Goal: Information Seeking & Learning: Compare options

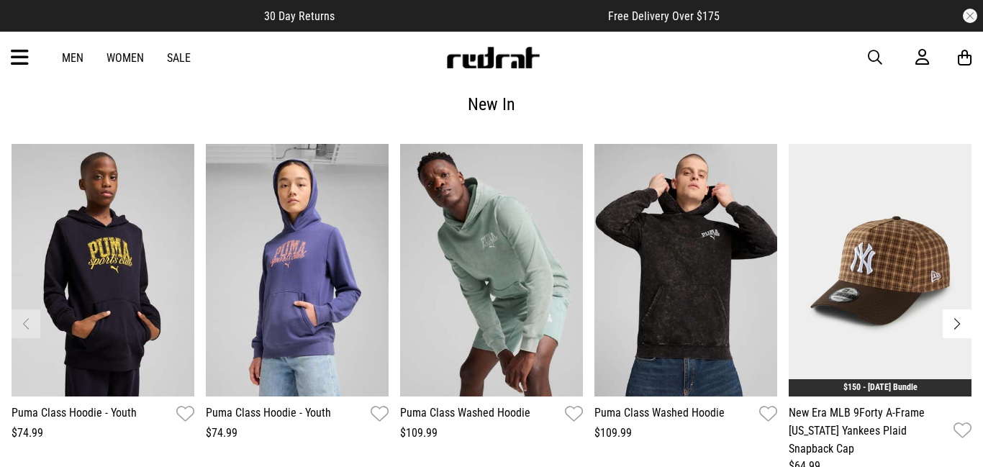
scroll to position [1816, 0]
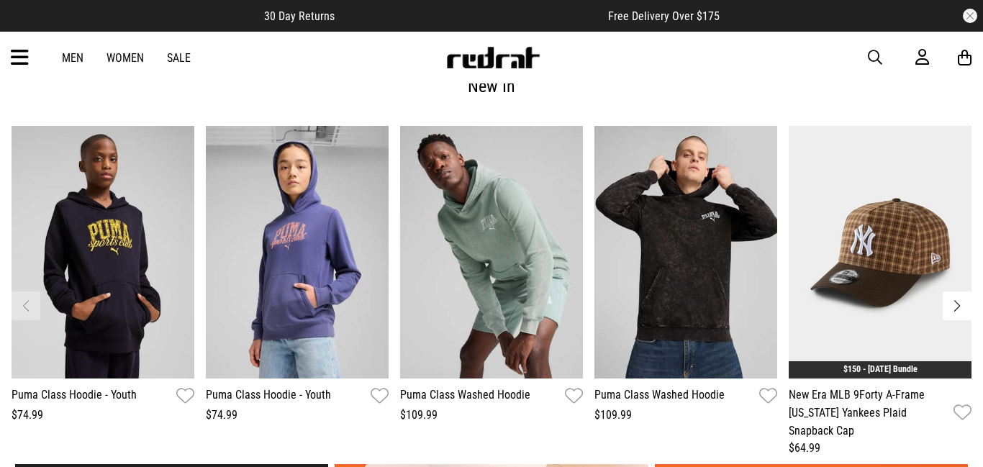
click at [960, 308] on button "Next slide" at bounding box center [957, 306] width 29 height 29
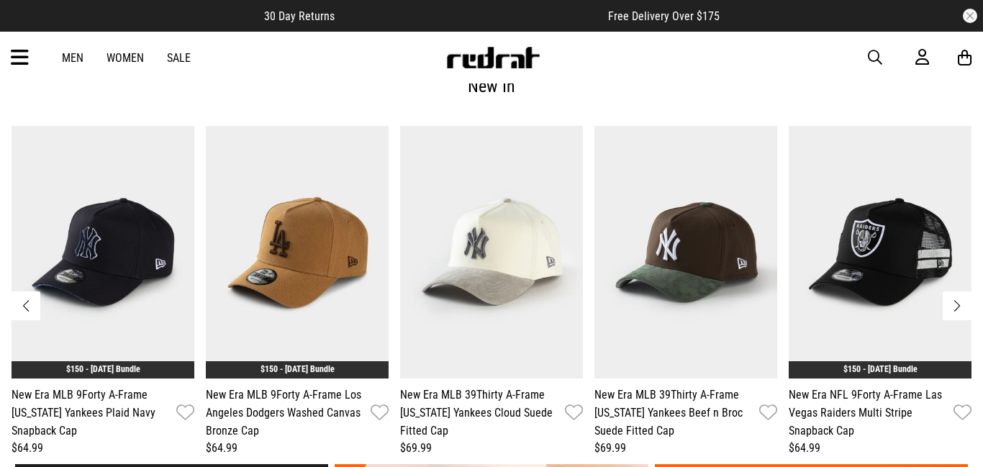
click at [958, 306] on button "Next slide" at bounding box center [957, 306] width 29 height 29
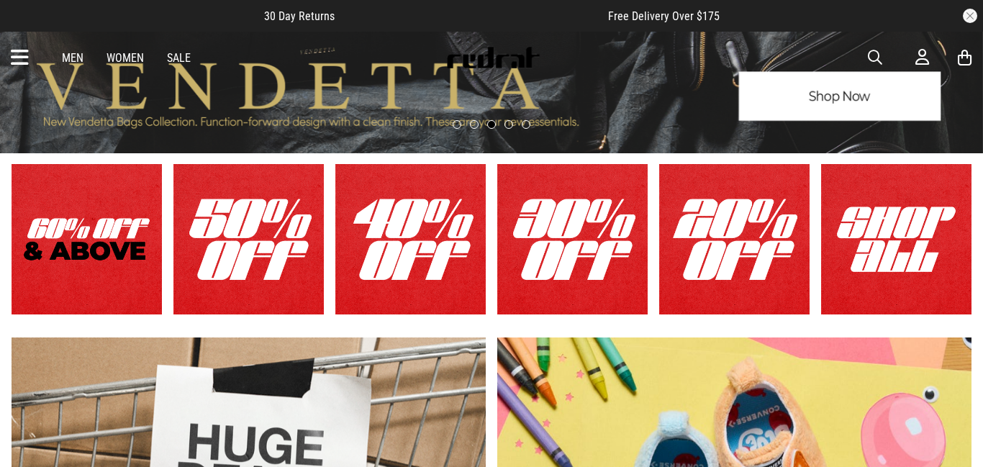
scroll to position [0, 0]
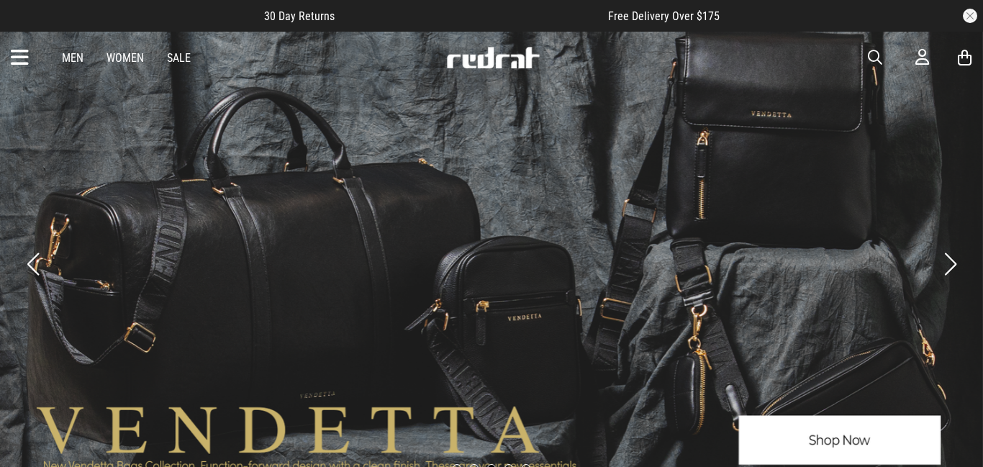
click at [796, 431] on link "3 / 5" at bounding box center [491, 264] width 983 height 467
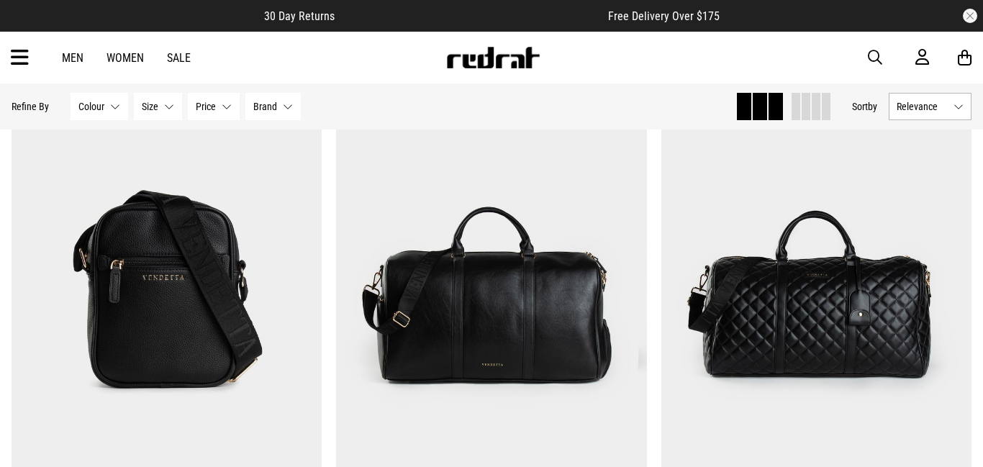
scroll to position [696, 0]
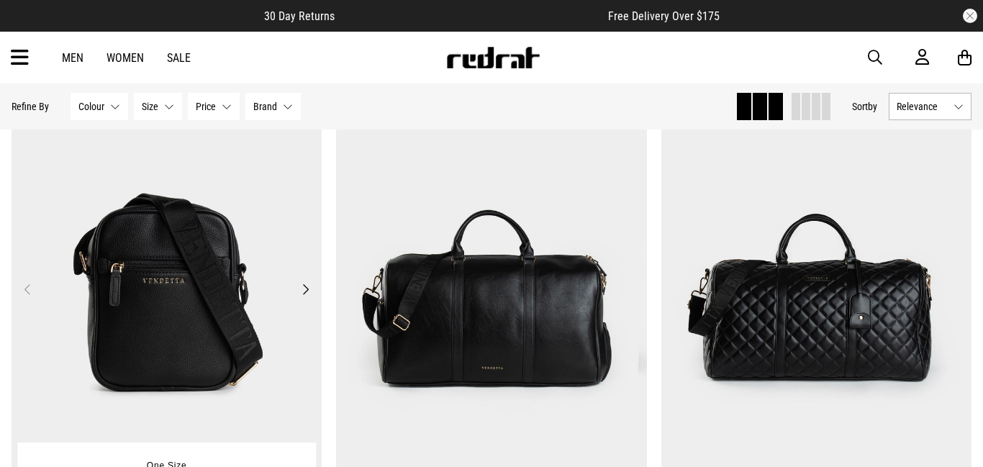
click at [305, 287] on button "Next" at bounding box center [306, 289] width 18 height 17
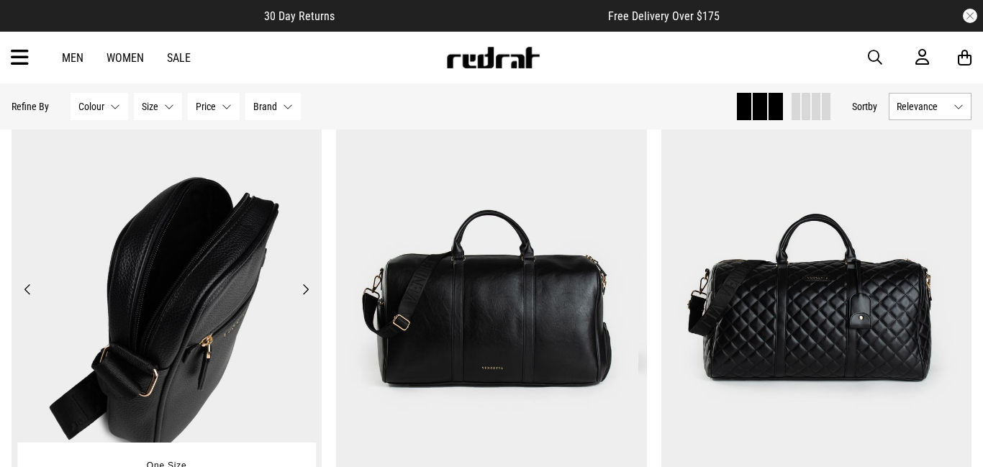
click at [305, 287] on button "Next" at bounding box center [306, 289] width 18 height 17
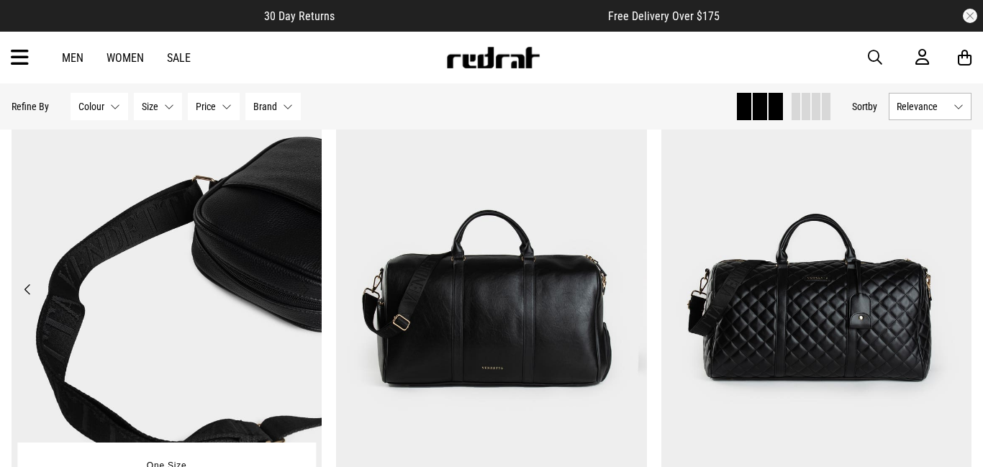
click at [305, 287] on button "Next" at bounding box center [306, 289] width 18 height 17
click at [25, 288] on button "Previous" at bounding box center [28, 289] width 18 height 17
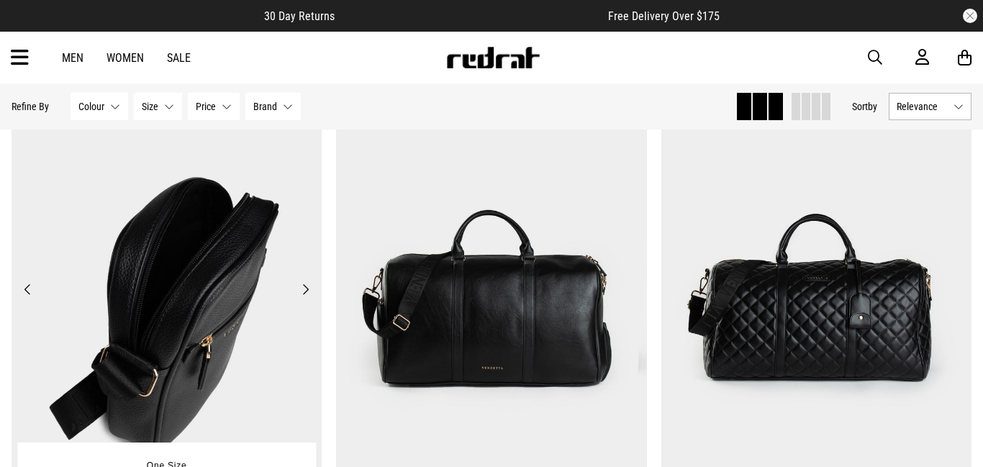
click at [25, 288] on button "Previous" at bounding box center [28, 289] width 18 height 17
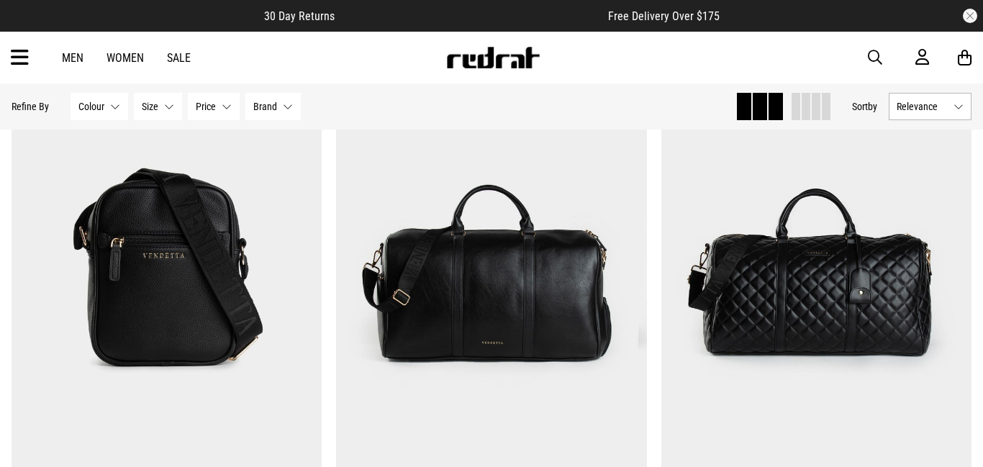
scroll to position [717, 0]
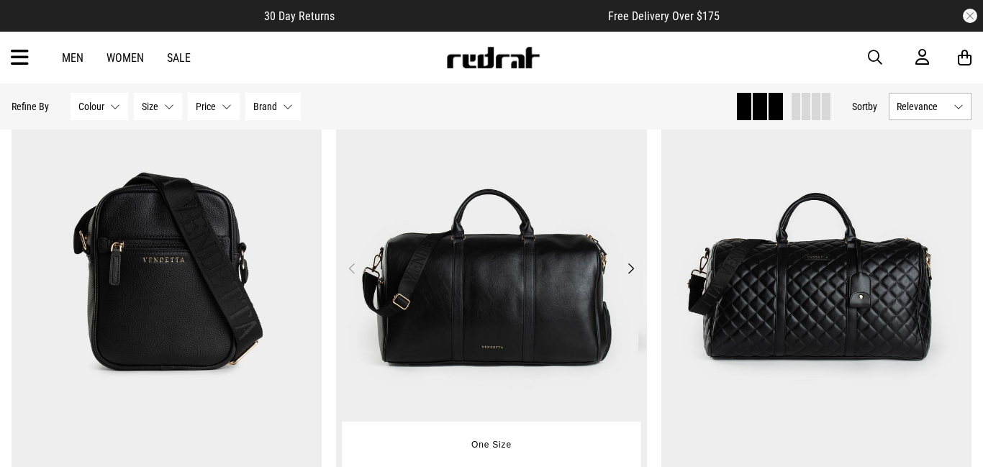
click at [631, 268] on button "Next" at bounding box center [631, 268] width 18 height 17
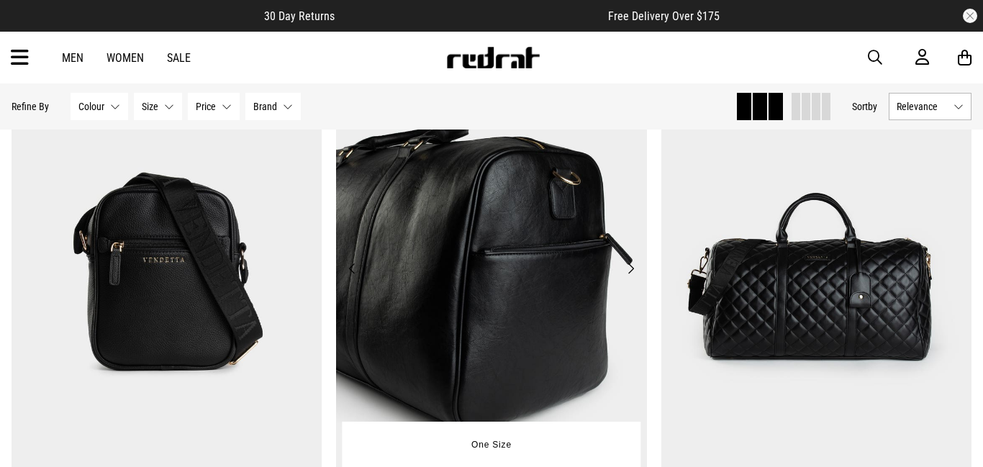
click at [631, 268] on button "Next" at bounding box center [631, 268] width 18 height 17
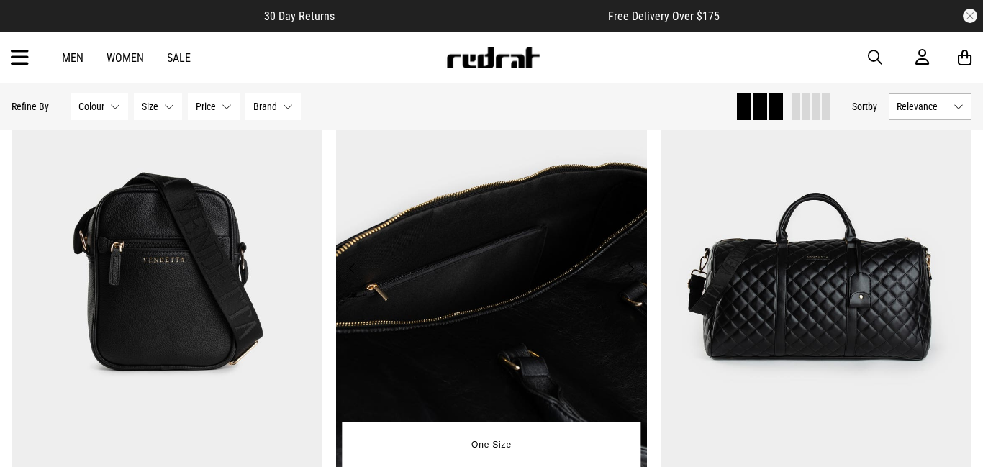
click at [631, 268] on button "Next" at bounding box center [631, 268] width 18 height 17
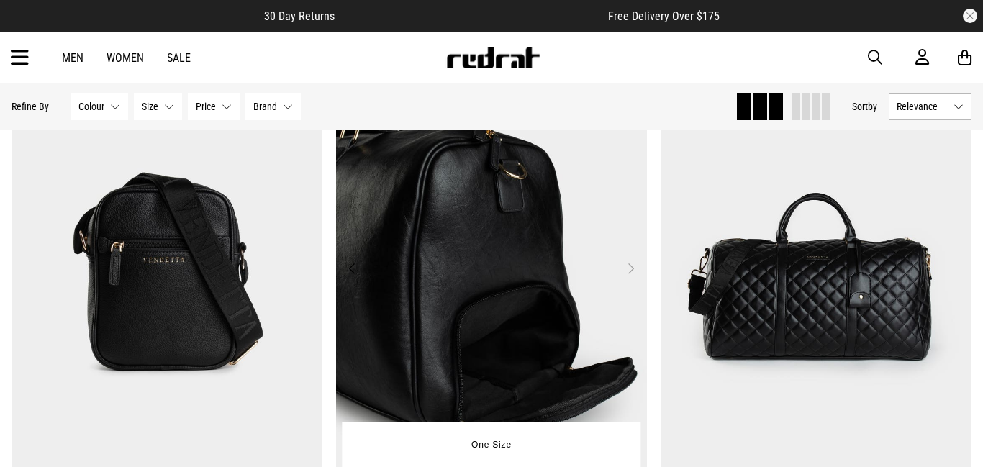
click at [631, 268] on button "Next" at bounding box center [631, 268] width 18 height 17
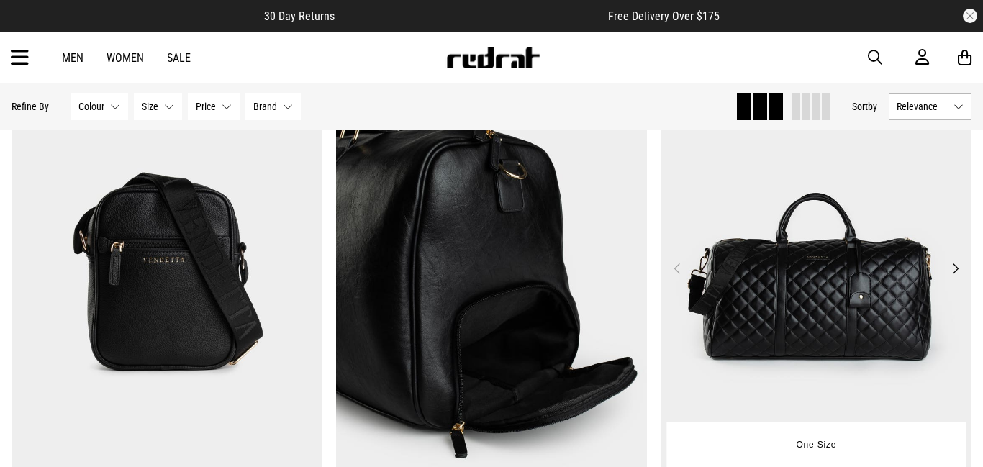
click at [954, 268] on button "Next" at bounding box center [956, 268] width 18 height 17
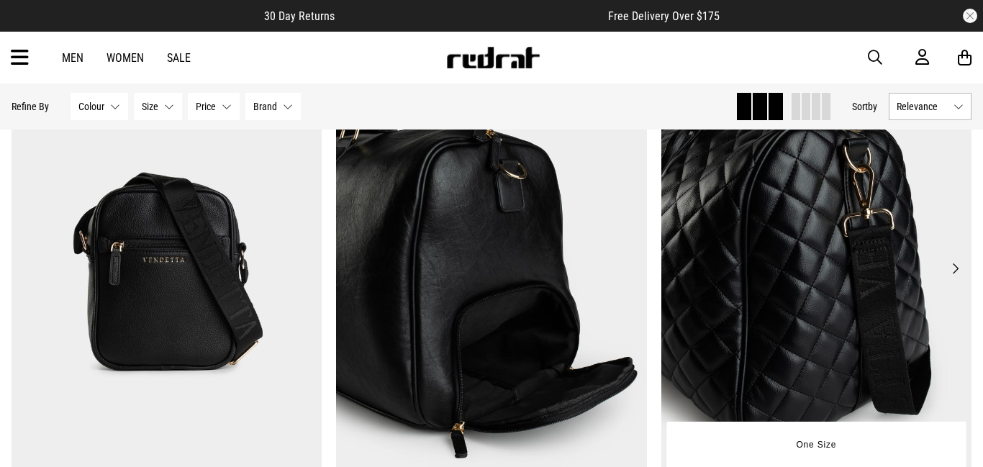
click at [954, 268] on button "Next" at bounding box center [956, 268] width 18 height 17
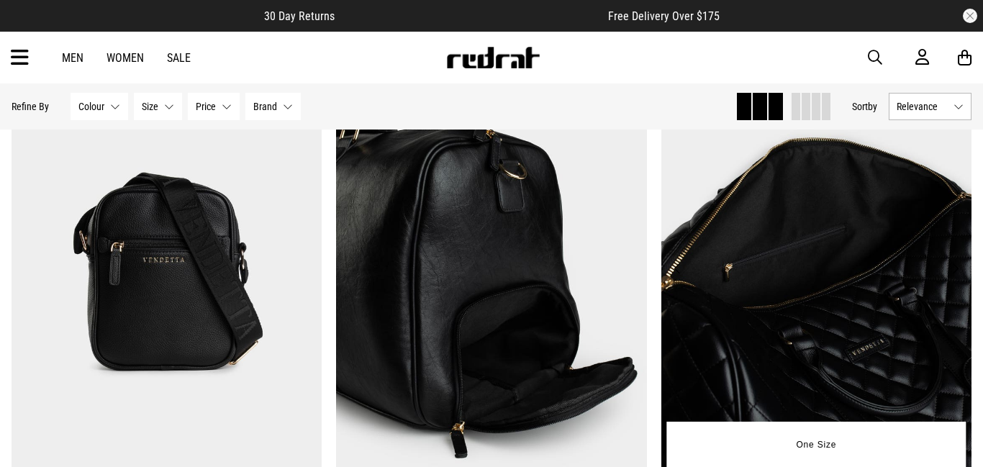
click at [954, 268] on button "Next" at bounding box center [956, 268] width 18 height 17
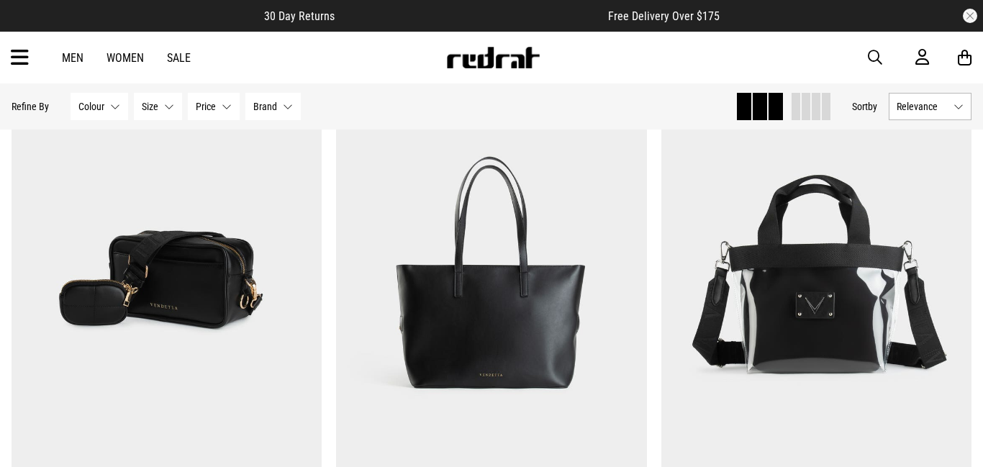
scroll to position [176, 0]
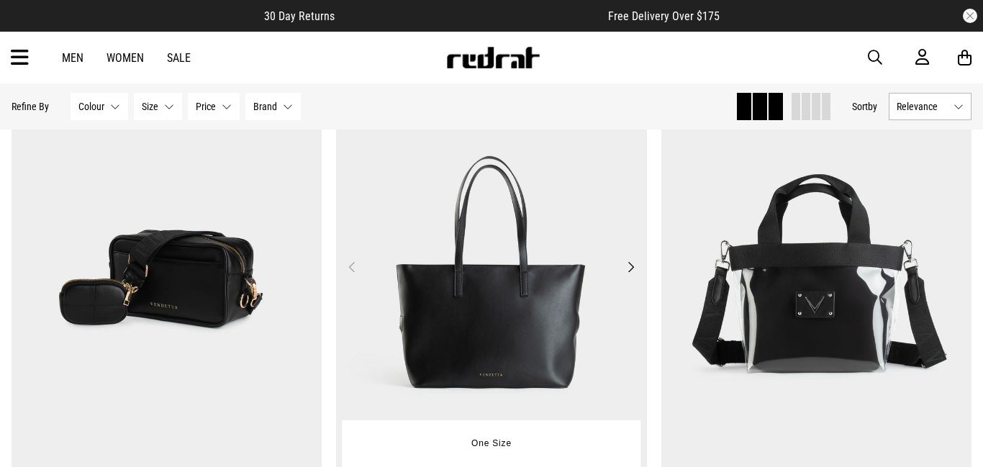
click at [628, 268] on button "Next" at bounding box center [631, 266] width 18 height 17
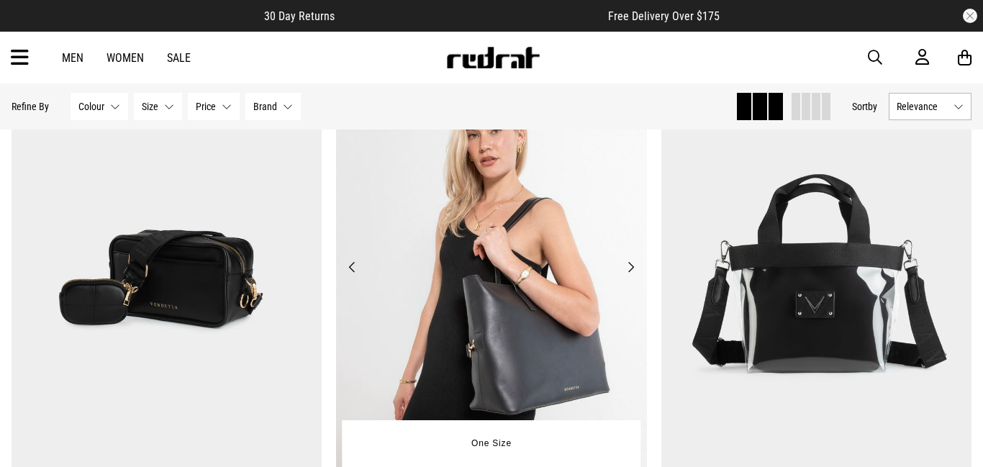
click at [628, 268] on button "Next" at bounding box center [631, 266] width 18 height 17
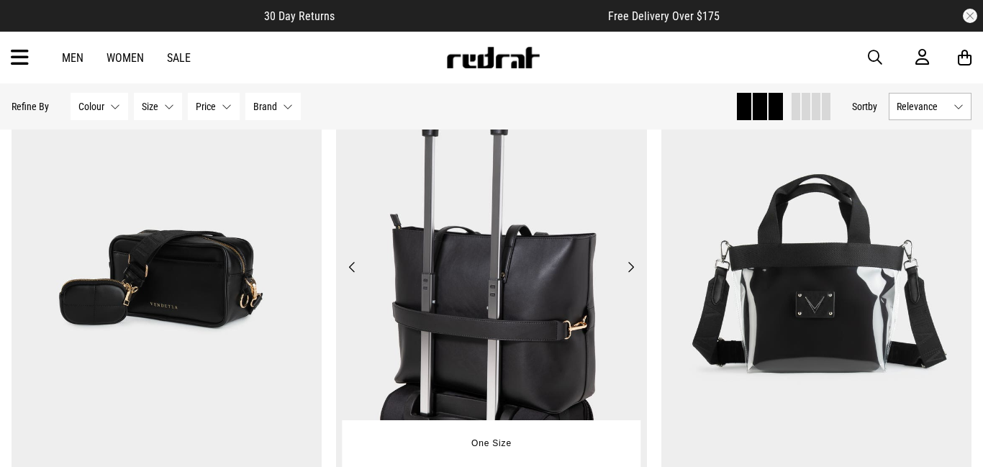
click at [628, 268] on button "Next" at bounding box center [631, 266] width 18 height 17
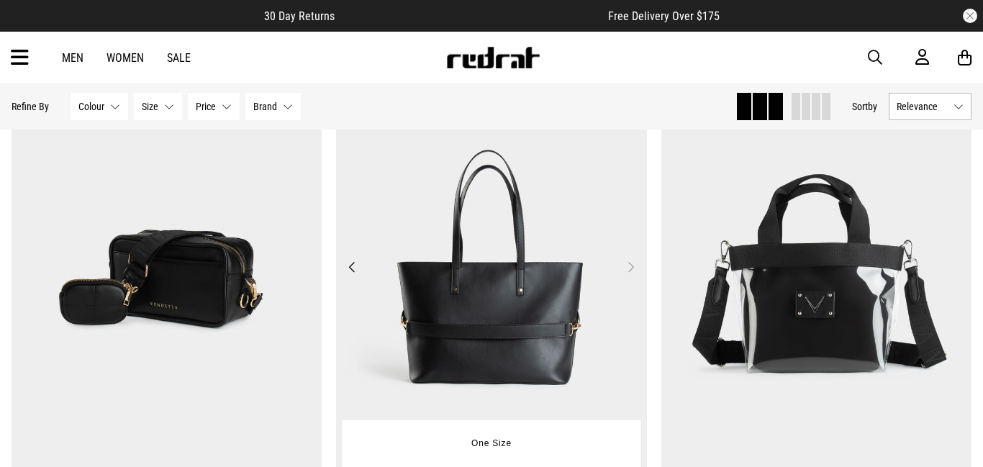
click at [628, 268] on button "Next" at bounding box center [631, 266] width 18 height 17
click at [631, 270] on button "Next" at bounding box center [631, 266] width 18 height 17
click at [349, 269] on button "Previous" at bounding box center [352, 266] width 18 height 17
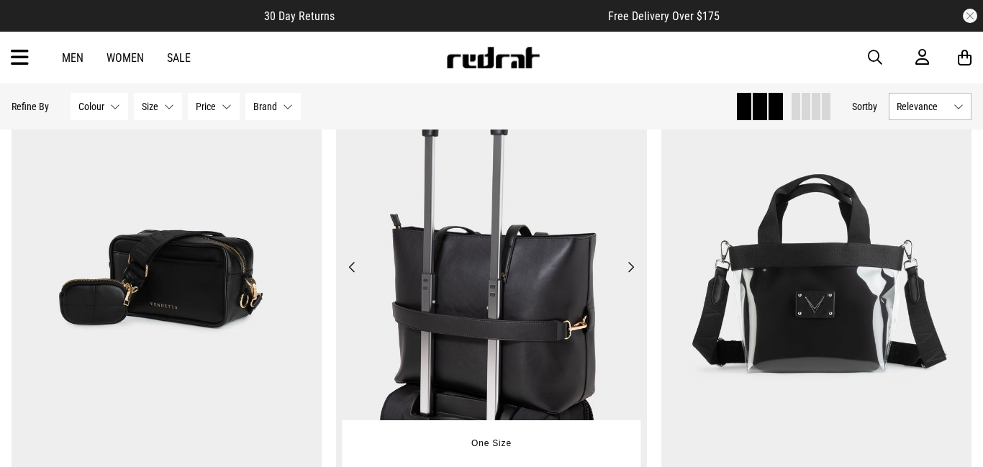
click at [349, 269] on button "Previous" at bounding box center [352, 266] width 18 height 17
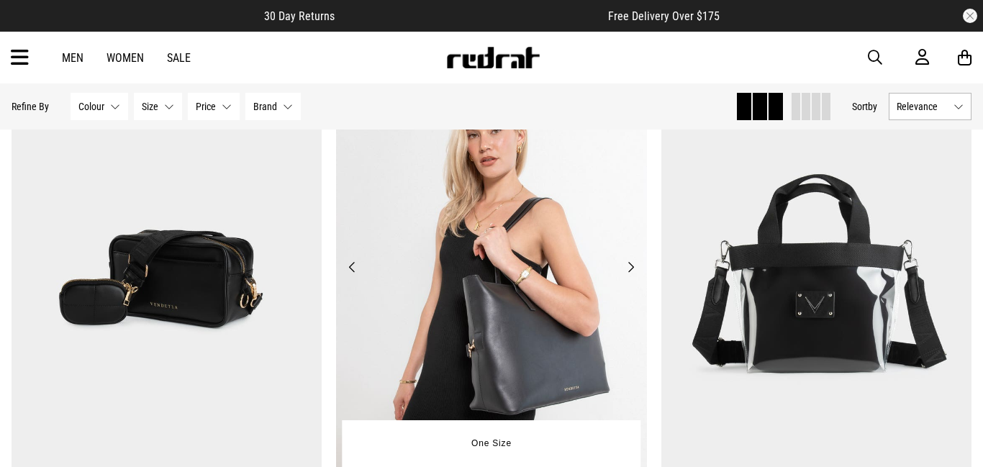
click at [349, 269] on button "Previous" at bounding box center [352, 266] width 18 height 17
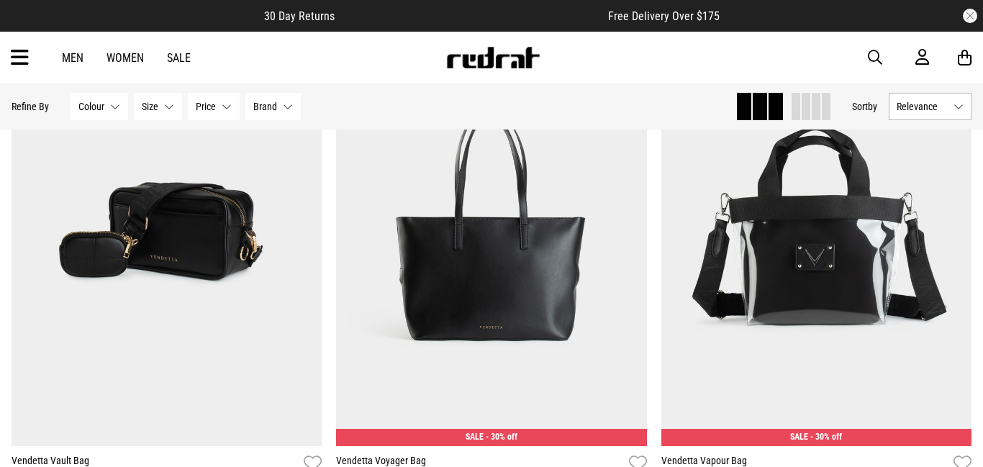
scroll to position [224, 0]
